Goal: Task Accomplishment & Management: Use online tool/utility

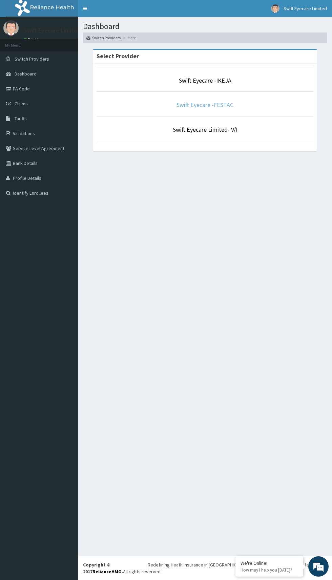
click at [226, 105] on link "Swift Eyecare -FESTAC" at bounding box center [204, 105] width 57 height 8
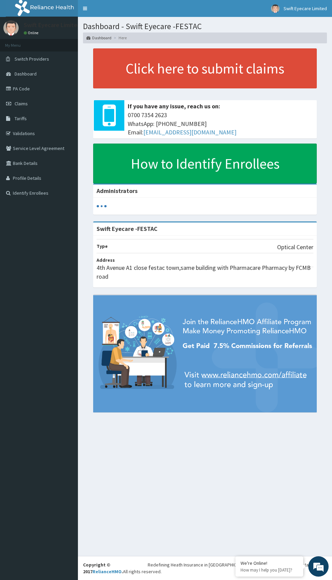
click at [23, 90] on link "PA Code" at bounding box center [39, 88] width 78 height 15
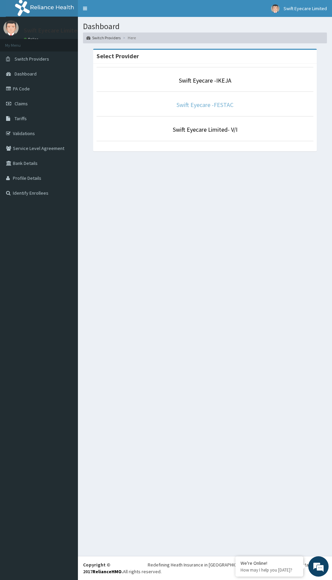
click at [231, 105] on link "Swift Eyecare -FESTAC" at bounding box center [204, 105] width 57 height 8
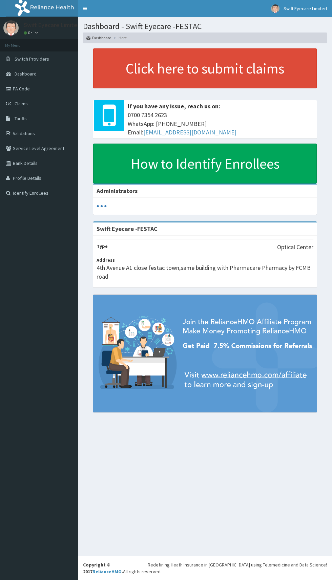
click at [29, 88] on link "PA Code" at bounding box center [39, 88] width 78 height 15
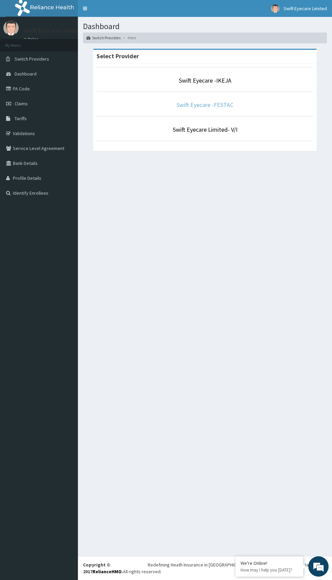
click at [231, 105] on link "Swift Eyecare -FESTAC" at bounding box center [204, 105] width 57 height 8
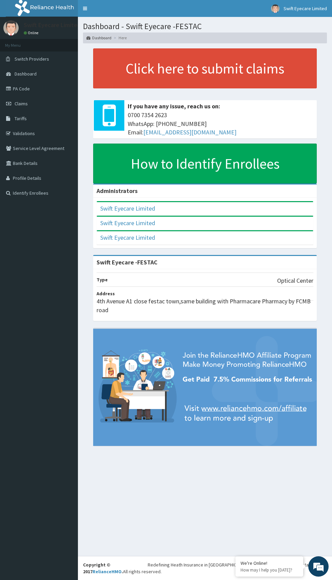
click at [28, 89] on link "PA Code" at bounding box center [39, 88] width 78 height 15
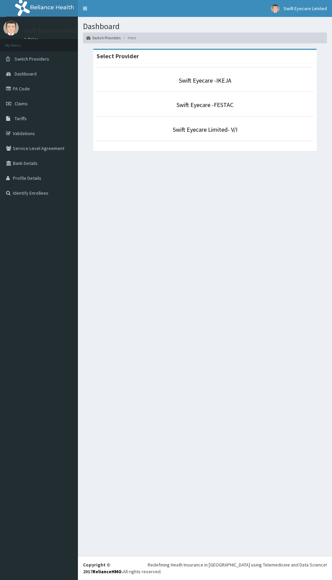
click at [283, 107] on p "Swift Eyecare -FESTAC" at bounding box center [204, 105] width 217 height 9
click at [231, 105] on link "Swift Eyecare -FESTAC" at bounding box center [204, 105] width 57 height 8
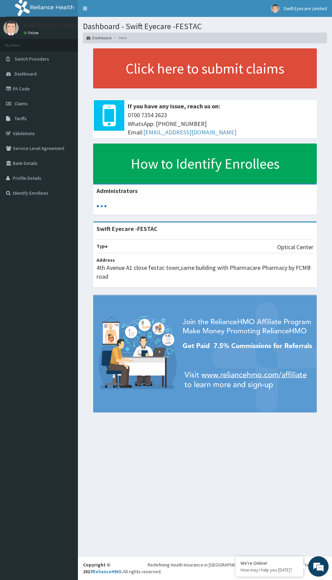
click at [27, 86] on link "PA Code" at bounding box center [39, 88] width 78 height 15
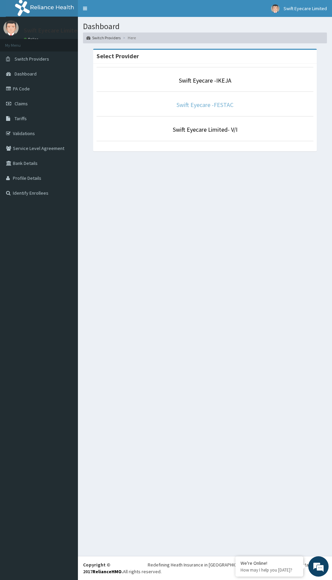
click at [182, 106] on link "Swift Eyecare -FESTAC" at bounding box center [204, 105] width 57 height 8
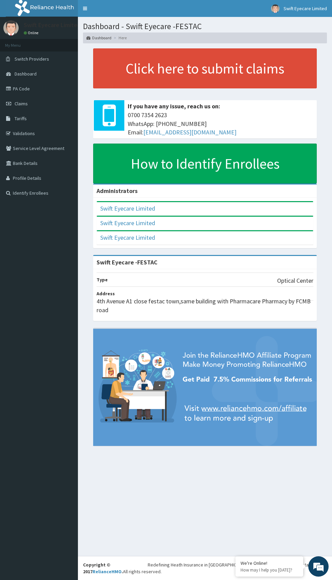
click at [17, 86] on link "PA Code" at bounding box center [39, 88] width 78 height 15
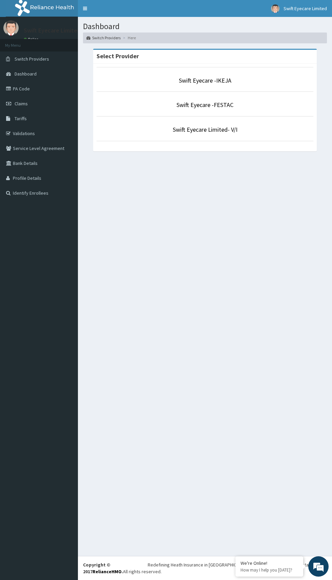
click at [249, 105] on p "Swift Eyecare -FESTAC" at bounding box center [204, 105] width 217 height 9
click at [228, 105] on link "Swift Eyecare -FESTAC" at bounding box center [204, 105] width 57 height 8
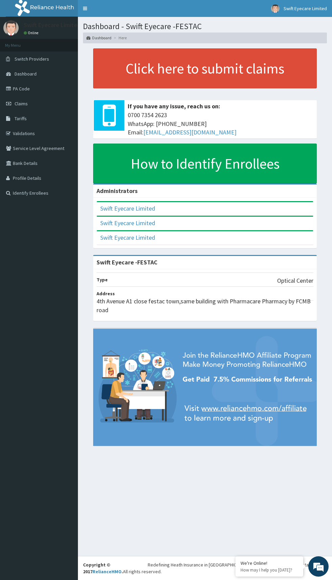
click at [27, 85] on link "PA Code" at bounding box center [39, 88] width 78 height 15
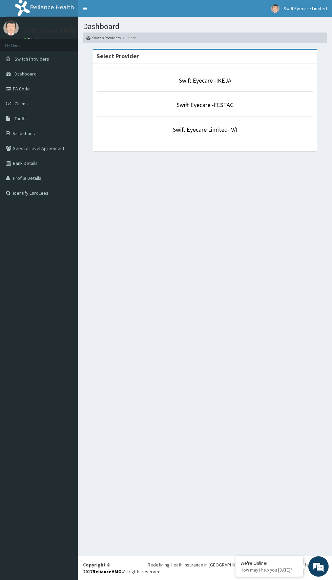
click at [257, 112] on li "Swift Eyecare -FESTAC" at bounding box center [204, 103] width 217 height 25
click at [246, 107] on p "Swift Eyecare -FESTAC" at bounding box center [204, 105] width 217 height 9
click at [194, 105] on link "Swift Eyecare -FESTAC" at bounding box center [204, 105] width 57 height 8
